Goal: Transaction & Acquisition: Subscribe to service/newsletter

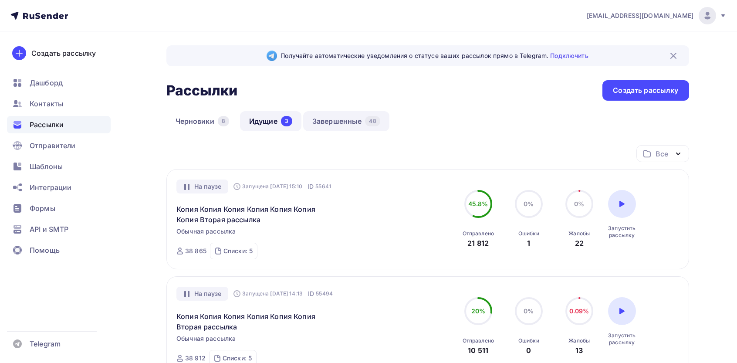
click at [352, 118] on link "Завершенные 48" at bounding box center [346, 121] width 86 height 20
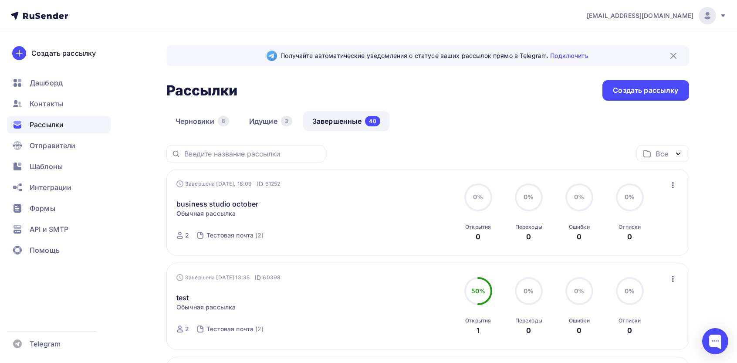
click at [680, 184] on div "Завершена Сегодня, 18:09 ID 61252 business studio october Статистика Обзор расс…" at bounding box center [427, 212] width 523 height 87
click at [678, 181] on button "button" at bounding box center [672, 185] width 11 height 11
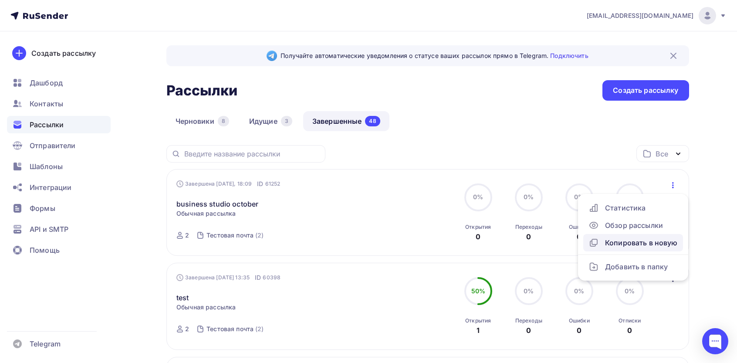
click at [647, 245] on div "Копировать в новую" at bounding box center [633, 242] width 89 height 10
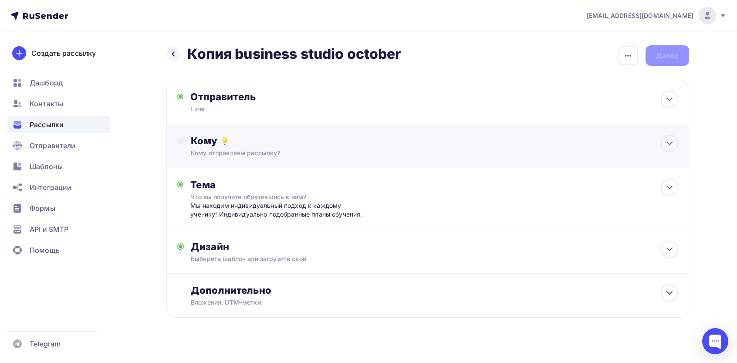
click at [248, 146] on div "Кому" at bounding box center [434, 141] width 487 height 12
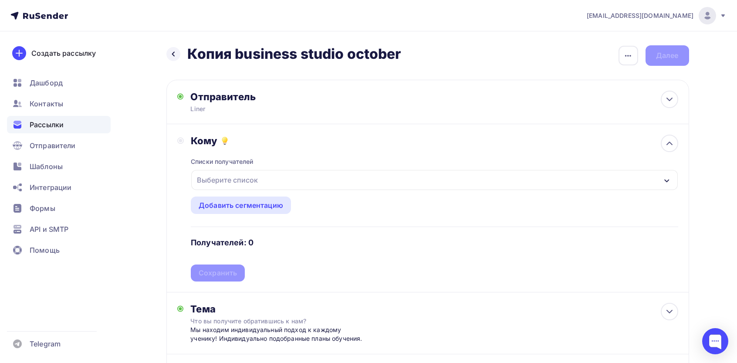
click at [231, 176] on div "Выберите список" at bounding box center [227, 180] width 68 height 16
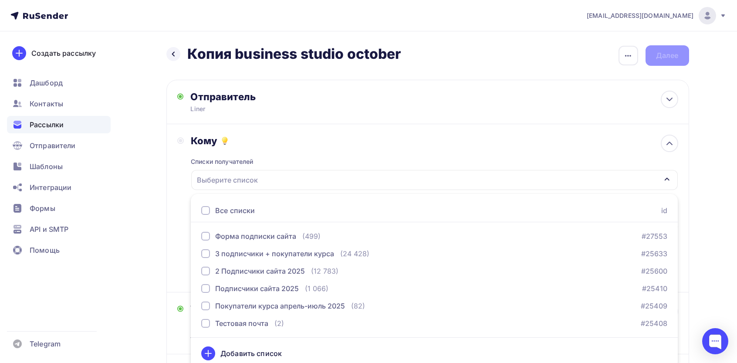
scroll to position [6, 0]
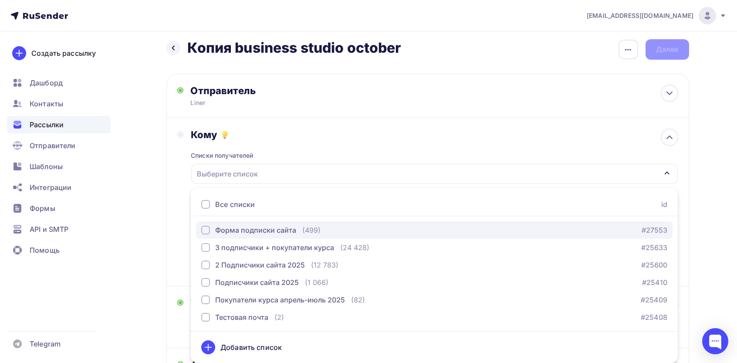
click at [249, 234] on div "Форма подписки сайта" at bounding box center [255, 230] width 81 height 10
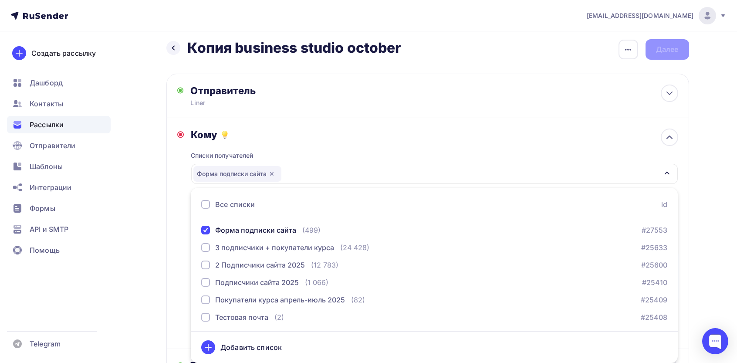
click at [154, 237] on div "Назад Копия business studio october Копия business studio october Закончить поз…" at bounding box center [369, 289] width 714 height 529
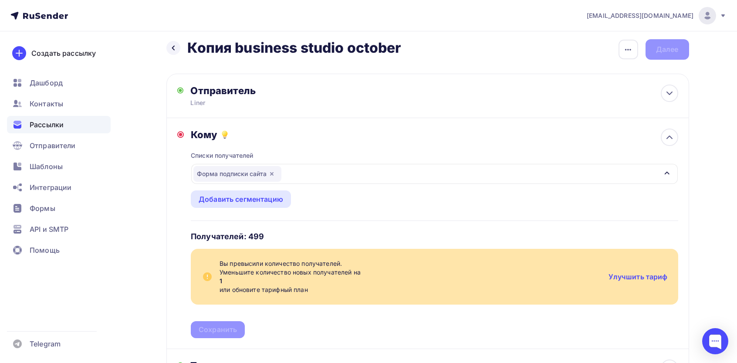
click at [220, 285] on span "1" at bounding box center [411, 281] width 382 height 9
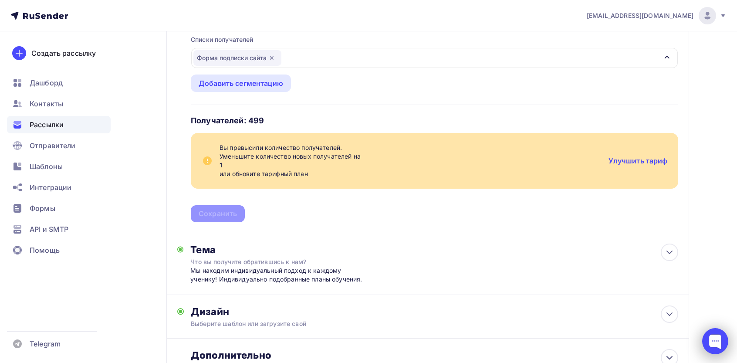
click at [709, 343] on div at bounding box center [715, 341] width 26 height 26
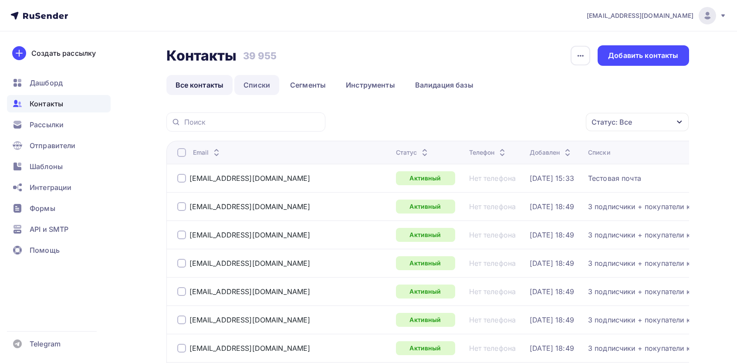
click at [259, 78] on link "Списки" at bounding box center [256, 85] width 45 height 20
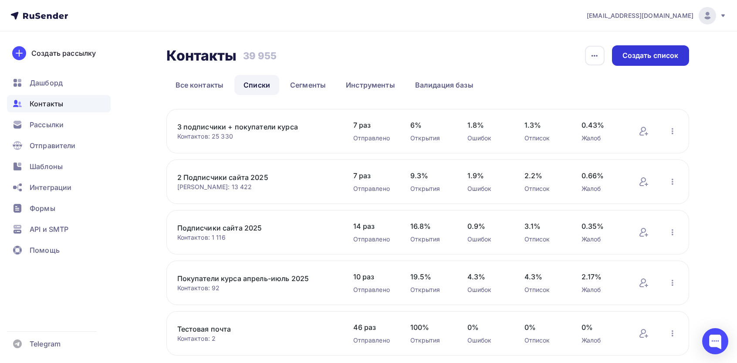
click at [641, 61] on div "Создать список" at bounding box center [650, 55] width 77 height 20
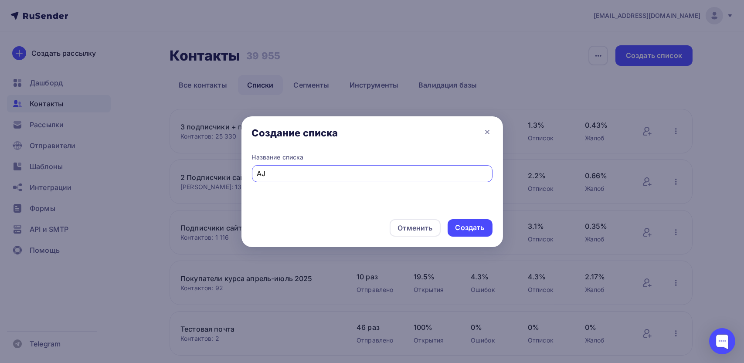
type input "A"
type input "Форма подписки сайта"
click at [476, 236] on div "Создать" at bounding box center [469, 227] width 45 height 17
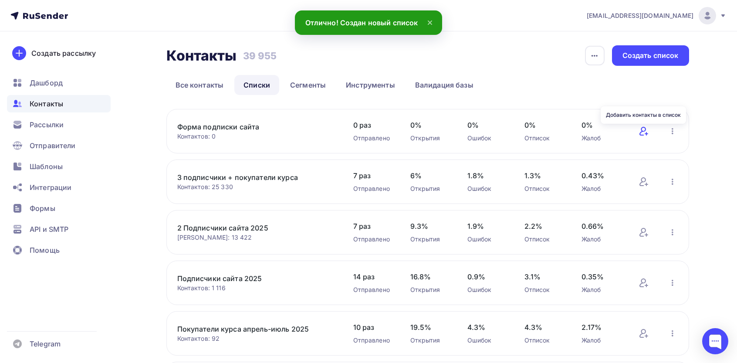
click at [643, 128] on icon at bounding box center [644, 131] width 10 height 10
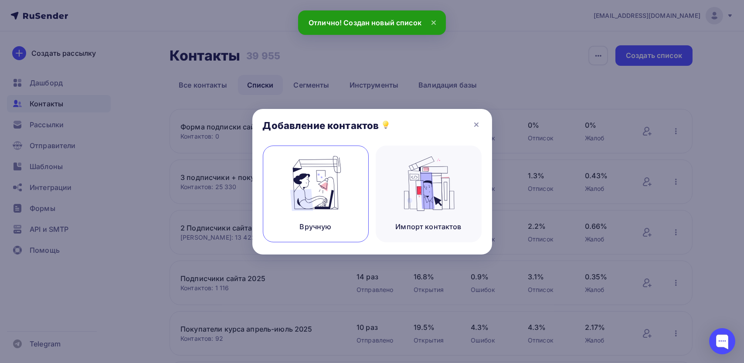
click at [293, 200] on img at bounding box center [315, 183] width 58 height 55
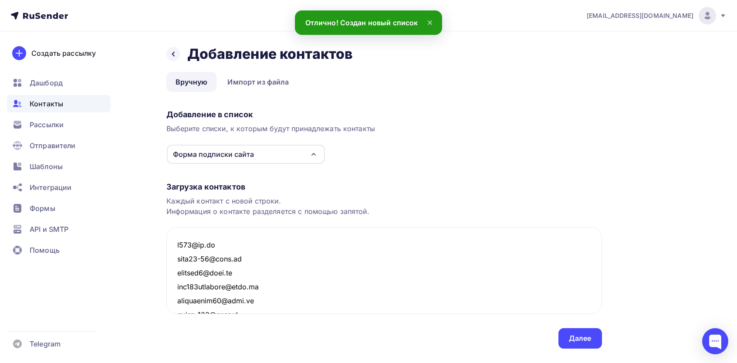
scroll to position [6879, 0]
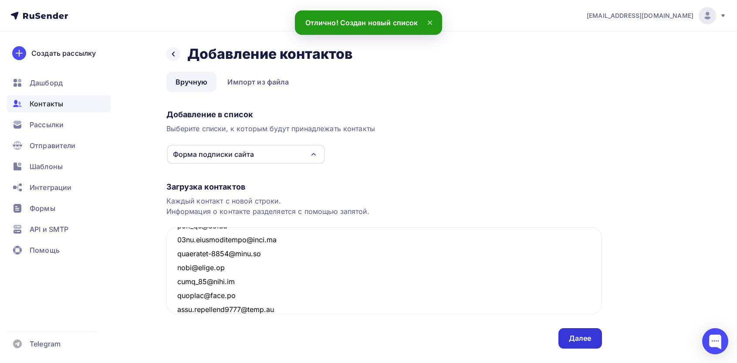
type textarea "p198@bk.ru maha82-06@mail.ru stupeni8@mail.ru den344koshelev@mail.ru svabelyand…"
click at [592, 342] on div "Далее" at bounding box center [581, 338] width 44 height 20
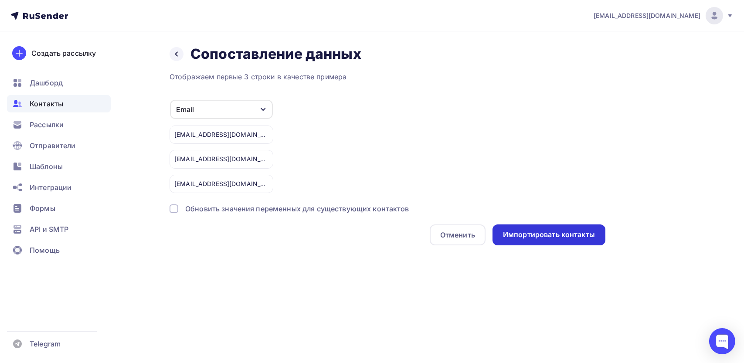
click at [542, 241] on div "Импортировать контакты" at bounding box center [548, 234] width 113 height 21
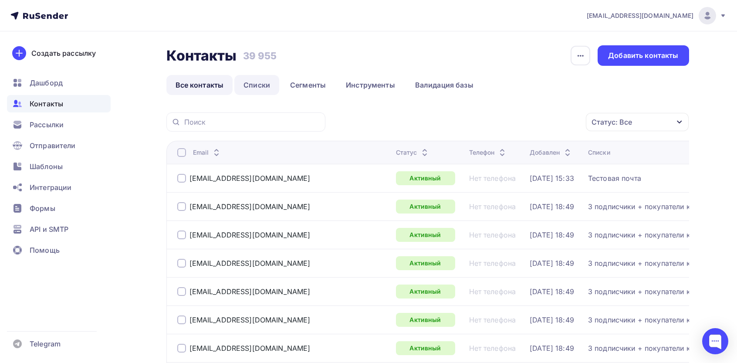
click at [244, 79] on link "Списки" at bounding box center [256, 85] width 45 height 20
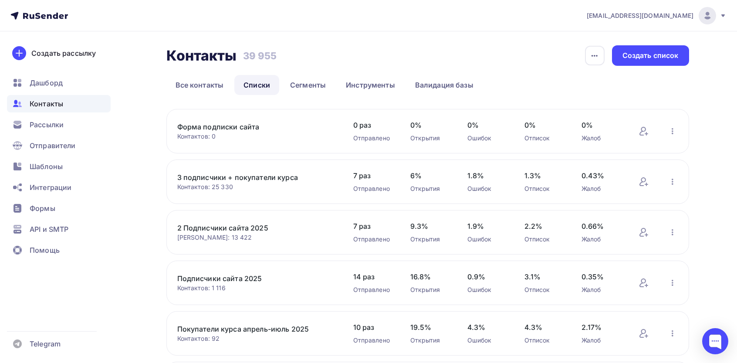
click at [234, 133] on div "Контактов: 0" at bounding box center [256, 136] width 159 height 9
click at [234, 125] on link "Форма подписки сайта" at bounding box center [251, 127] width 148 height 10
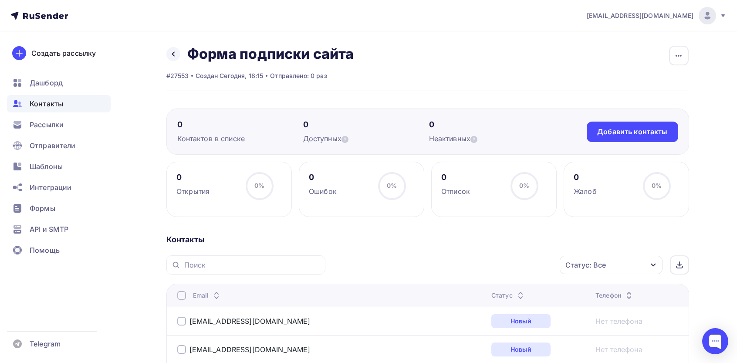
click at [170, 55] on icon at bounding box center [173, 54] width 7 height 7
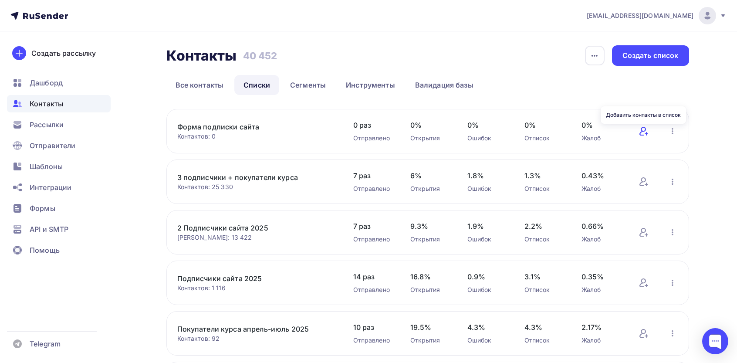
click at [646, 132] on icon at bounding box center [644, 131] width 10 height 10
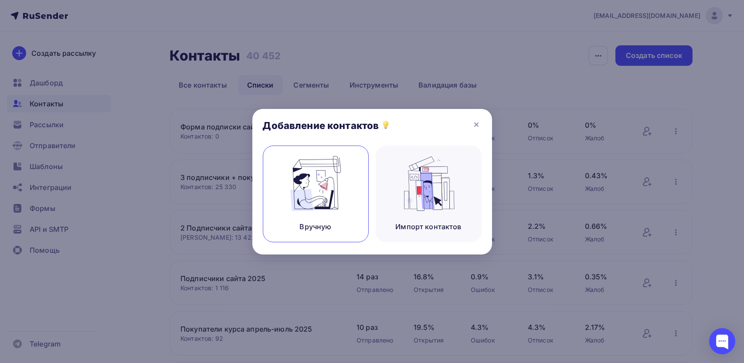
click at [300, 224] on div "Вручную" at bounding box center [316, 226] width 32 height 10
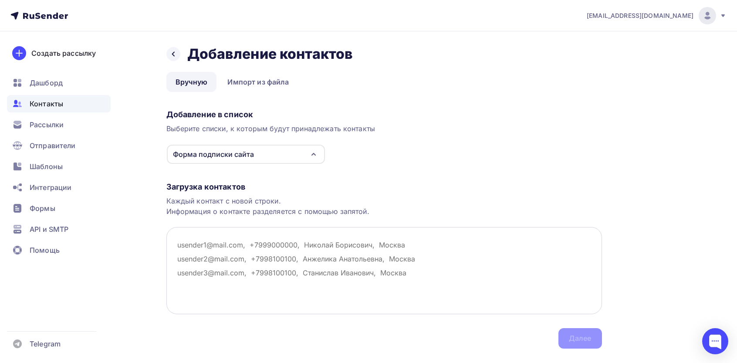
click at [222, 279] on textarea at bounding box center [384, 270] width 436 height 87
paste textarea "p198@bk.ru maha82-06@mail.ru stupeni8@mail.ru den344koshelev@mail.ru svabelyand…"
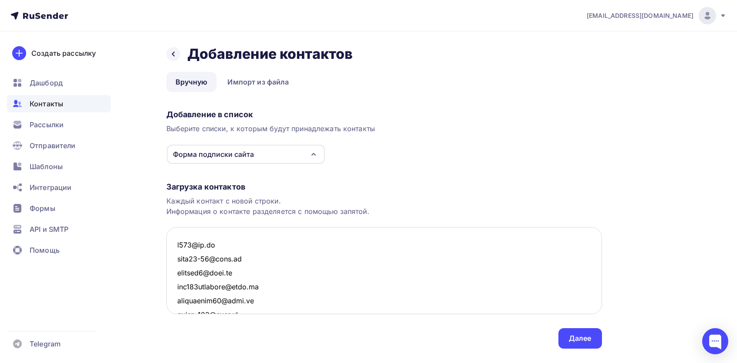
scroll to position [6879, 0]
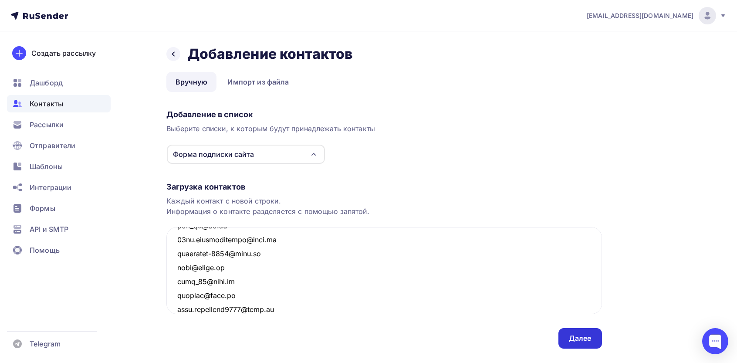
type textarea "p198@bk.ru maha82-06@mail.ru stupeni8@mail.ru den344koshelev@mail.ru svabelyand…"
click at [575, 344] on div "Далее" at bounding box center [581, 338] width 44 height 20
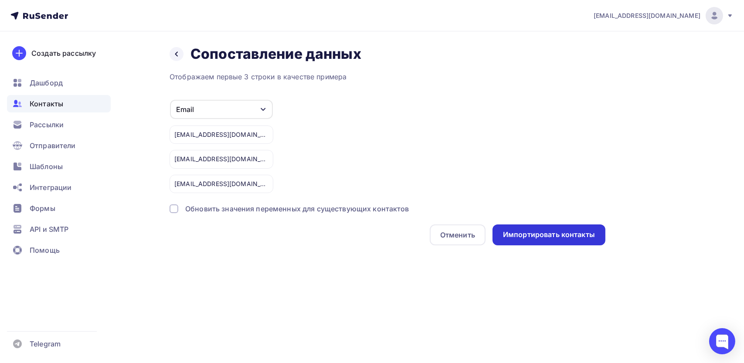
click at [548, 230] on div "Импортировать контакты" at bounding box center [549, 235] width 92 height 10
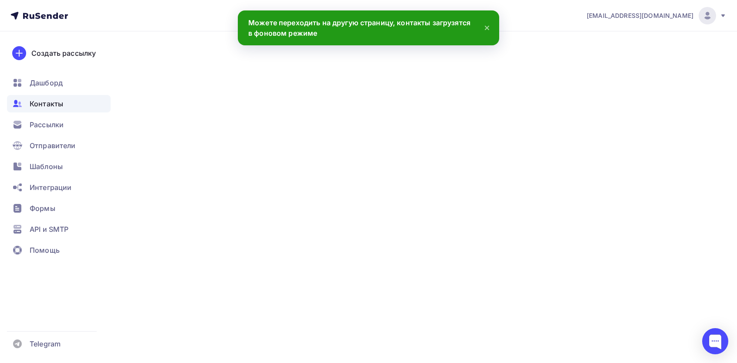
scroll to position [6892, 0]
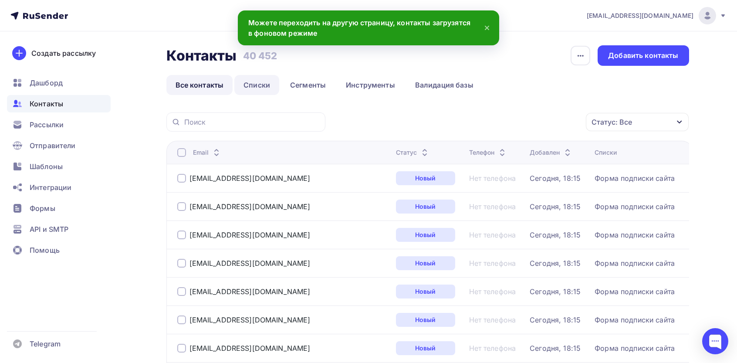
click at [251, 84] on link "Списки" at bounding box center [256, 85] width 45 height 20
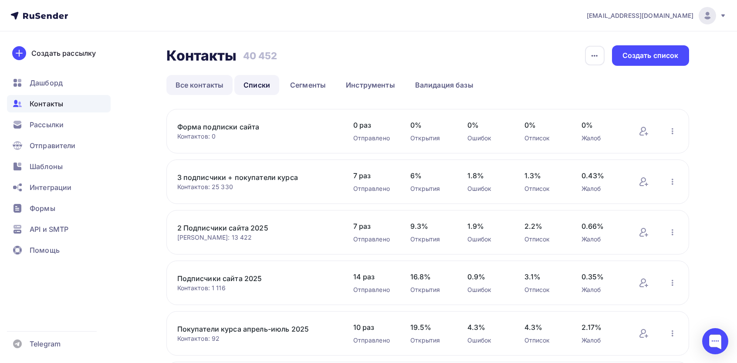
click at [201, 87] on link "Все контакты" at bounding box center [199, 85] width 67 height 20
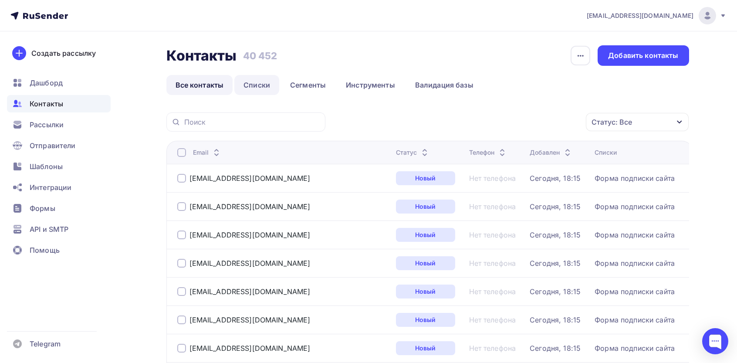
click at [254, 79] on link "Списки" at bounding box center [256, 85] width 45 height 20
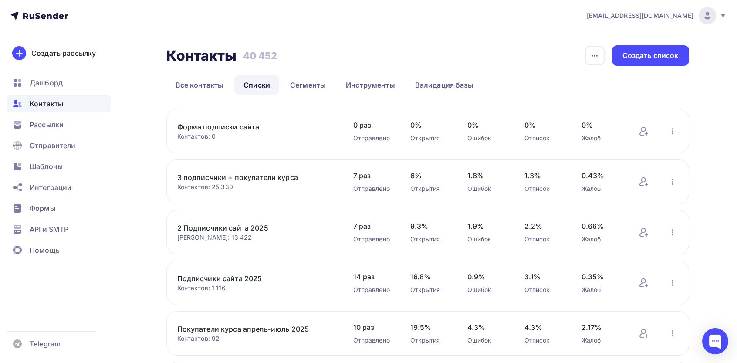
click at [241, 126] on link "Форма подписки сайта" at bounding box center [251, 127] width 148 height 10
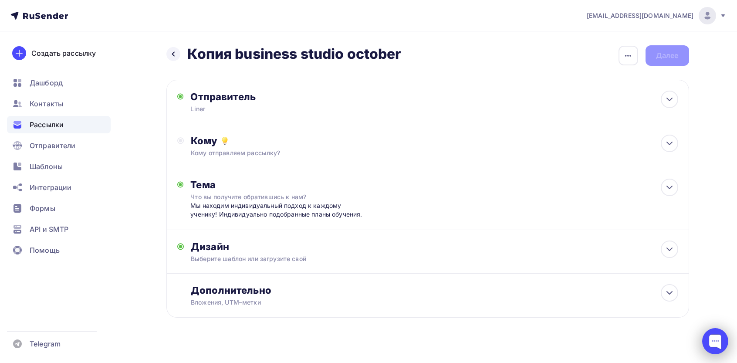
click at [728, 339] on div at bounding box center [715, 341] width 26 height 26
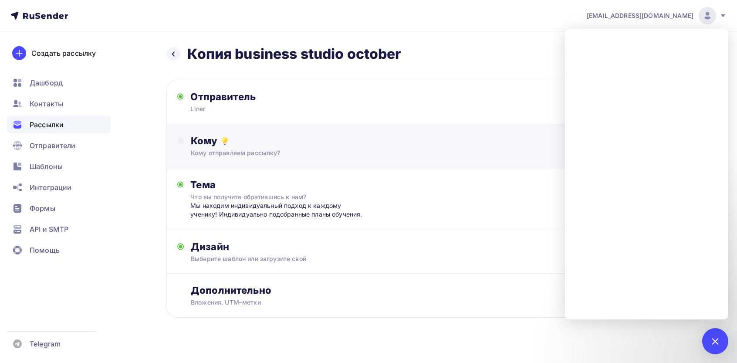
click at [357, 162] on div "Кому Кому отправляем рассылку? Списки получателей Выберите список Все списки id…" at bounding box center [427, 146] width 523 height 44
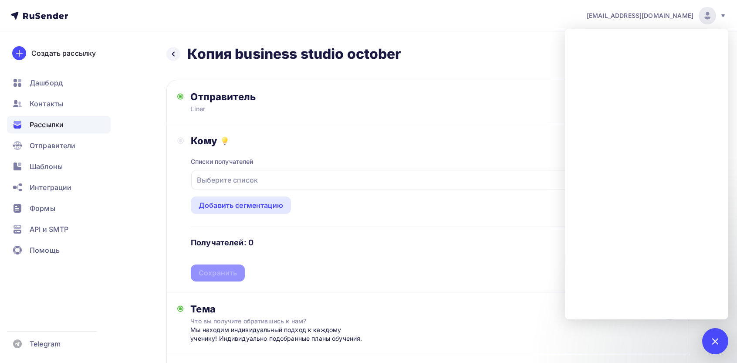
click at [274, 181] on div "Выберите список" at bounding box center [434, 180] width 486 height 20
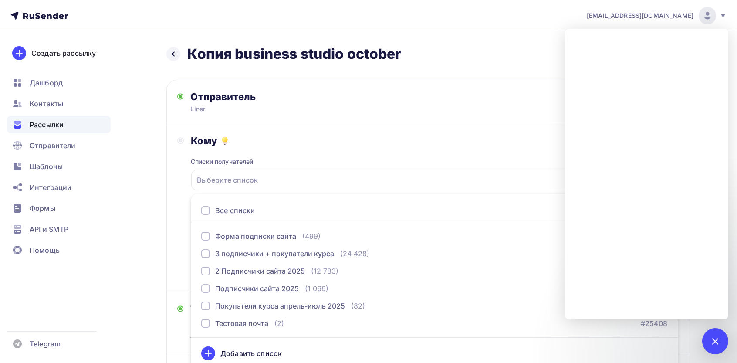
scroll to position [6, 0]
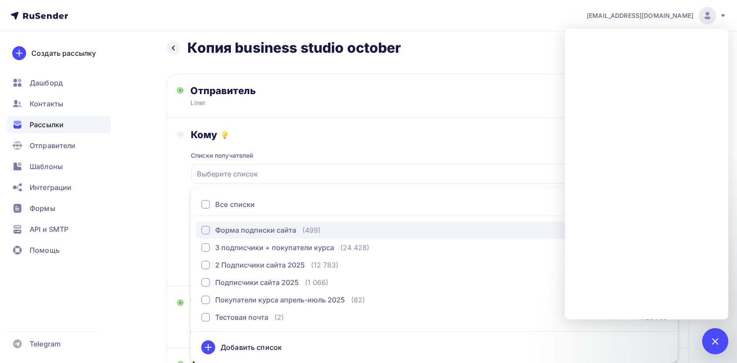
click at [227, 236] on button "Форма подписки сайта (499) #27553" at bounding box center [434, 229] width 477 height 17
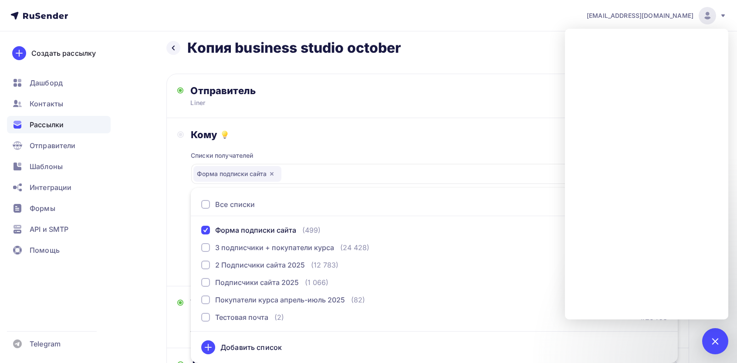
click at [132, 214] on div "Назад Копия business studio october Копия business studio october Закончить поз…" at bounding box center [369, 258] width 714 height 467
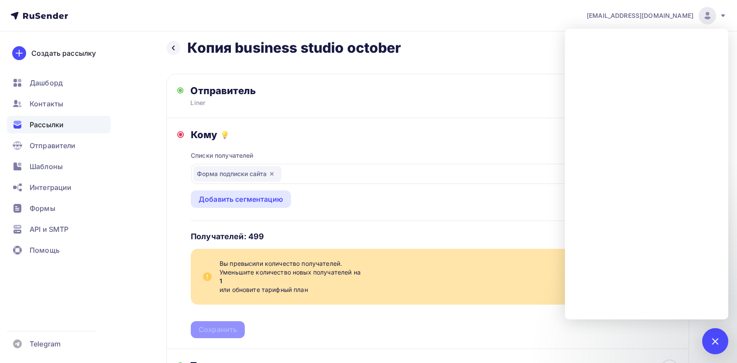
click at [478, 357] on html "kuzminykha.sagida1994@mail.ru Аккаунт Тарифы Выйти Создать рассылку Дашборд Кон…" at bounding box center [368, 175] width 737 height 363
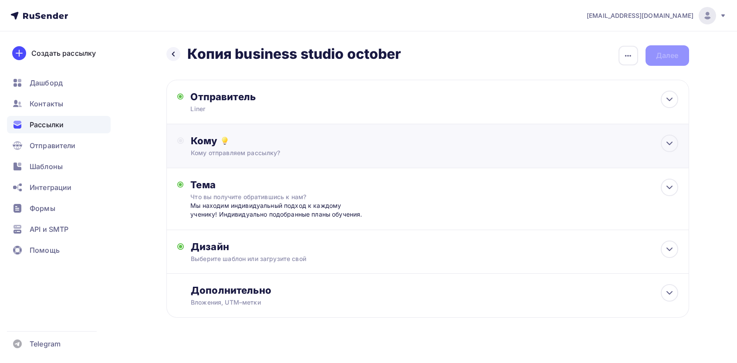
click at [295, 157] on div "Кому отправляем рассылку?" at bounding box center [410, 153] width 439 height 9
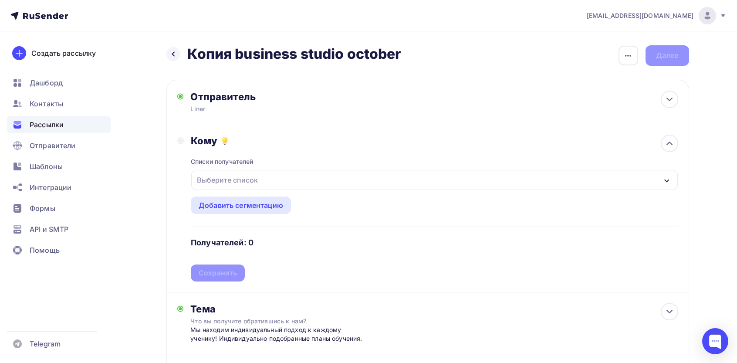
click at [241, 179] on div "Выберите список" at bounding box center [227, 180] width 68 height 16
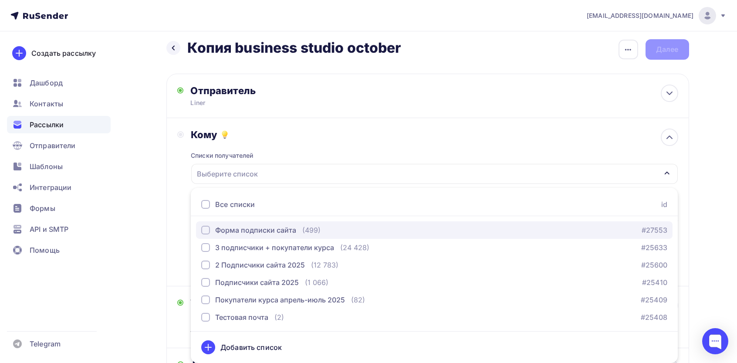
click at [250, 228] on div "Форма подписки сайта" at bounding box center [255, 230] width 81 height 10
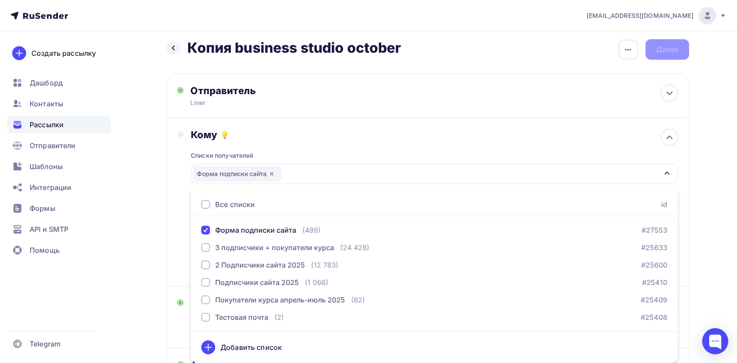
drag, startPoint x: 159, startPoint y: 228, endPoint x: 200, endPoint y: 259, distance: 51.3
click at [159, 227] on div "Назад Копия business studio october Копия business studio october Закончить поз…" at bounding box center [369, 258] width 714 height 467
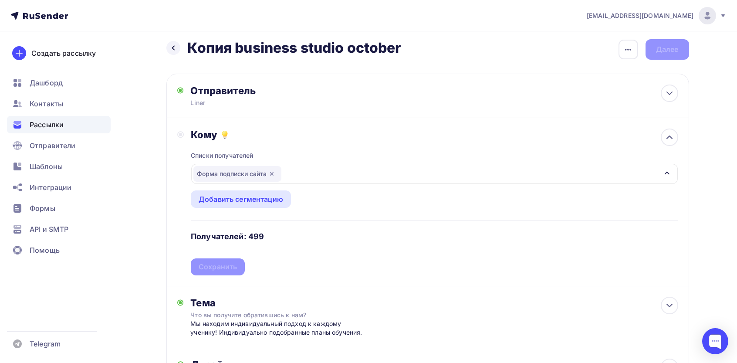
click at [219, 264] on div "Списки получателей Форма подписки сайта Все списки id Форма подписки сайта (499…" at bounding box center [434, 208] width 487 height 135
click at [217, 271] on div "Сохранить" at bounding box center [218, 267] width 38 height 10
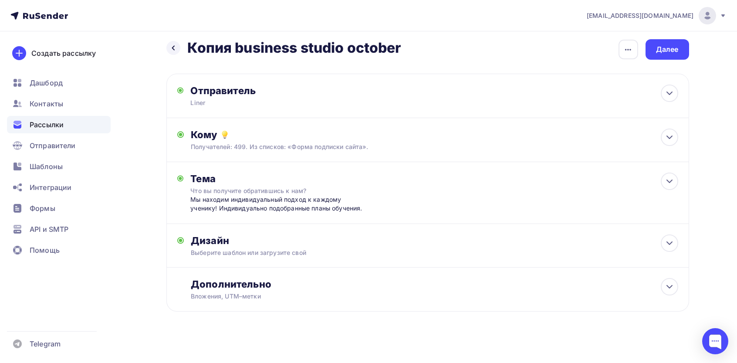
click at [678, 62] on div "Назад Копия business studio october Копия business studio october Закончить поз…" at bounding box center [427, 186] width 523 height 294
click at [673, 51] on div "Далее" at bounding box center [667, 49] width 23 height 10
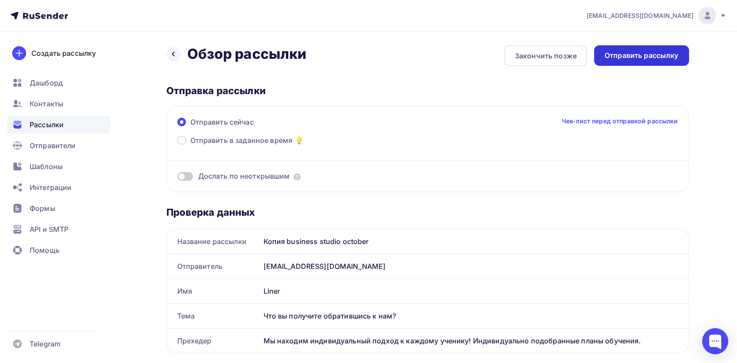
click at [656, 47] on div "Отправить рассылку" at bounding box center [641, 55] width 95 height 20
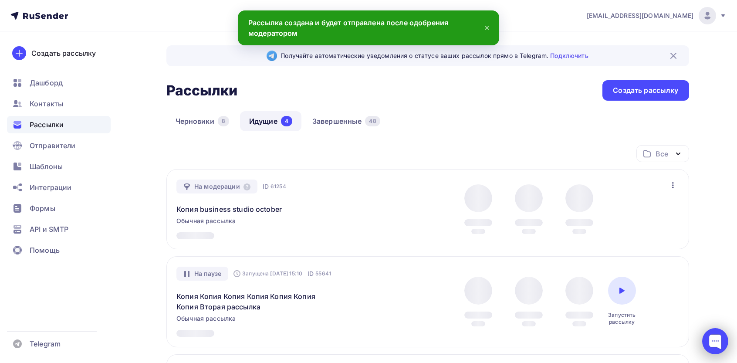
click at [709, 341] on div at bounding box center [715, 341] width 26 height 26
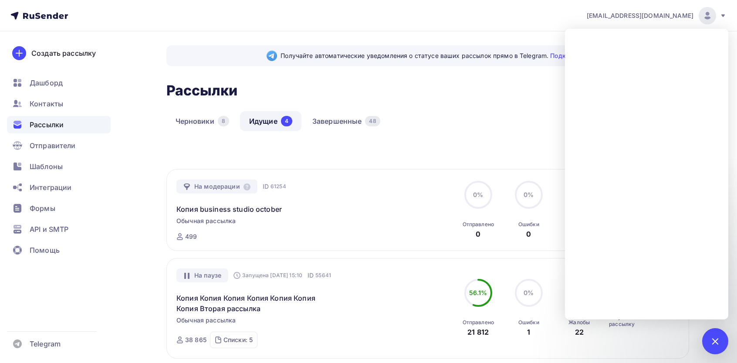
scroll to position [116, 0]
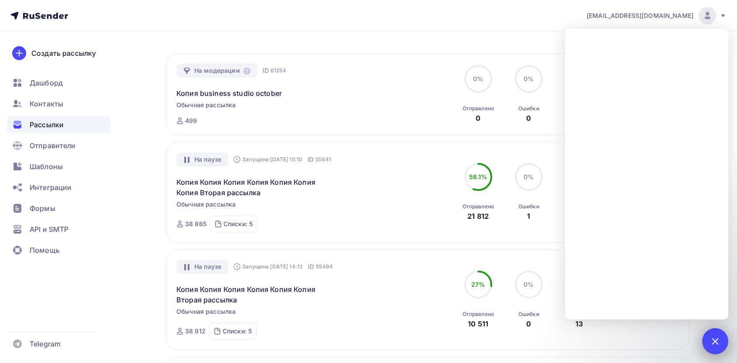
drag, startPoint x: 709, startPoint y: 344, endPoint x: 705, endPoint y: 346, distance: 4.5
click at [708, 344] on div at bounding box center [715, 341] width 26 height 26
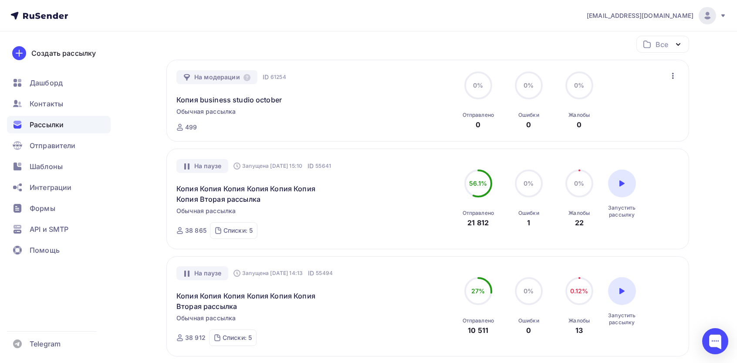
scroll to position [0, 0]
